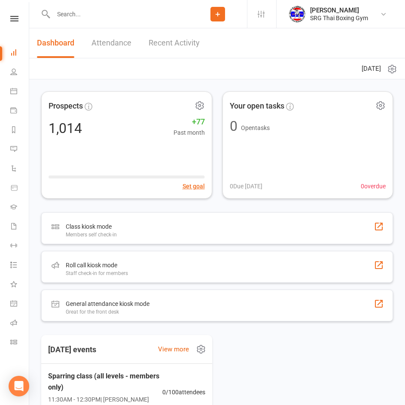
click at [115, 18] on input "text" at bounding box center [120, 14] width 138 height 12
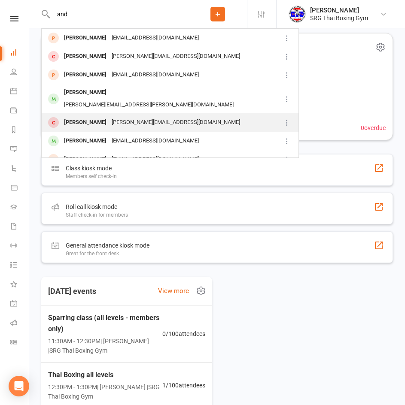
scroll to position [43, 0]
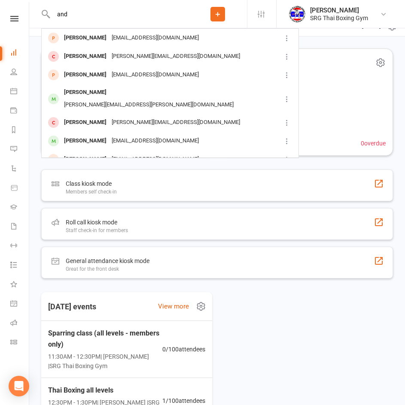
click at [85, 12] on input "and" at bounding box center [120, 14] width 138 height 12
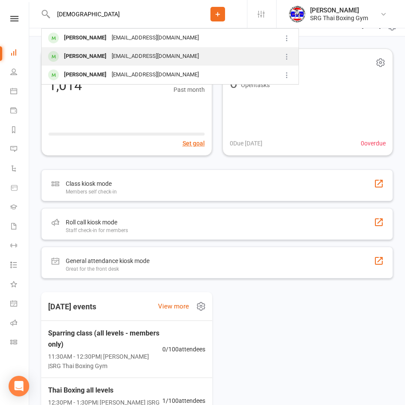
type input "[DEMOGRAPHIC_DATA]"
click at [98, 56] on div "[PERSON_NAME]" at bounding box center [85, 56] width 48 height 12
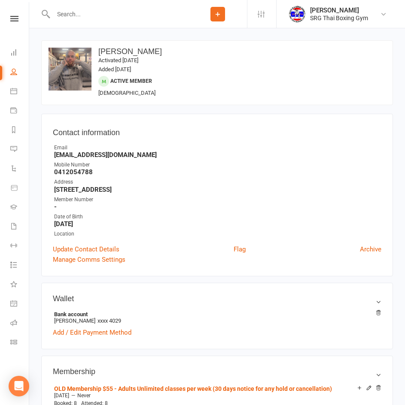
click at [181, 133] on h3 "Contact information" at bounding box center [217, 131] width 329 height 12
click at [12, 17] on icon at bounding box center [14, 19] width 8 height 6
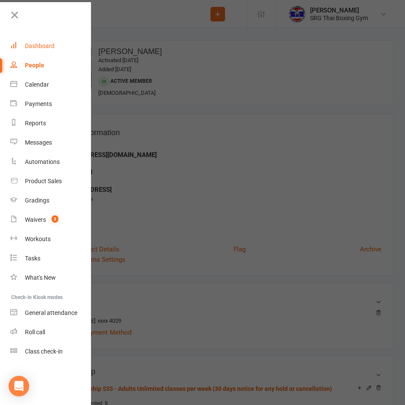
click at [34, 51] on link "Dashboard" at bounding box center [50, 46] width 81 height 19
